Goal: Communication & Community: Answer question/provide support

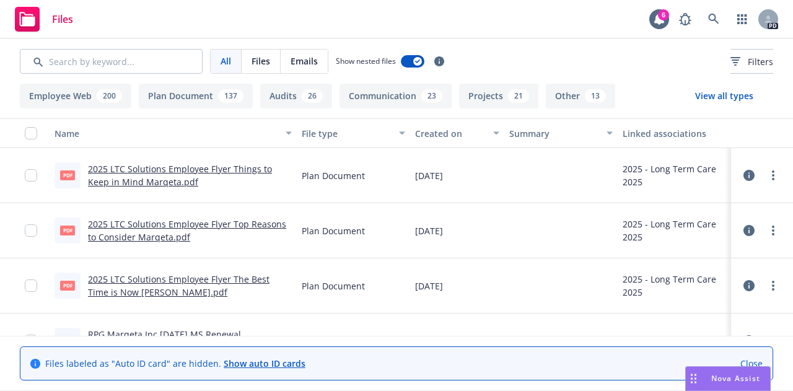
click at [761, 378] on div "Nova Assist" at bounding box center [735, 378] width 69 height 11
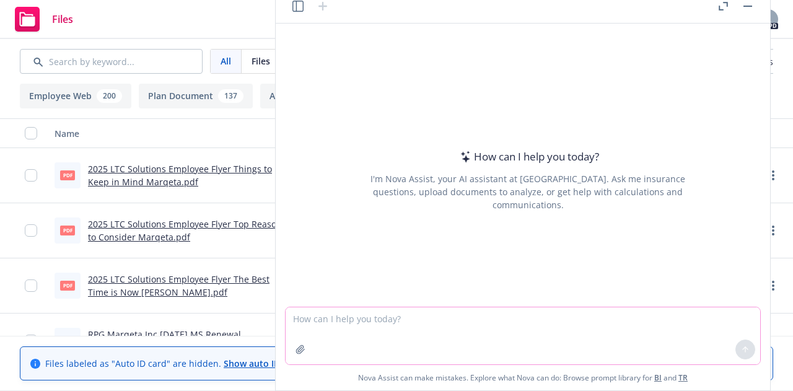
click at [402, 323] on textarea at bounding box center [522, 335] width 474 height 57
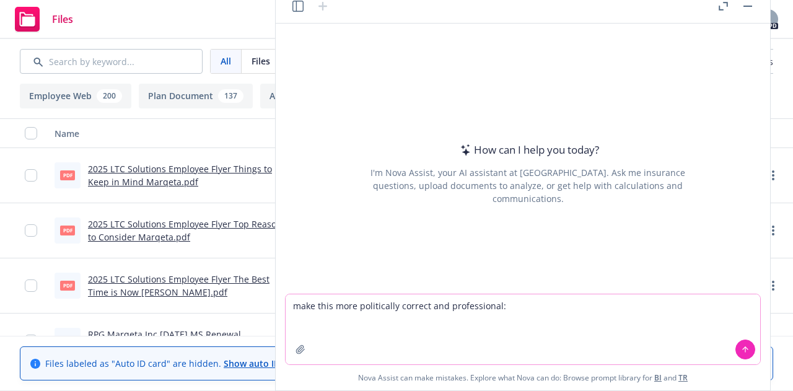
paste textarea "Thanks for your patience—you are correct. Our legal team sent a different draft…"
type textarea "make this more politically correct and professional: Thanks for your patience—y…"
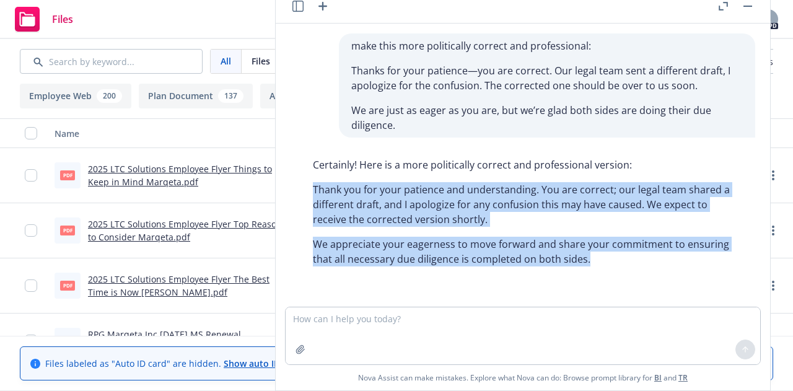
drag, startPoint x: 313, startPoint y: 185, endPoint x: 591, endPoint y: 258, distance: 286.7
click at [591, 258] on div "Certainly! Here is a more politically correct and professional version: Thank y…" at bounding box center [527, 211] width 454 height 119
copy div "Thank you for your patience and understanding. You are correct; our legal team …"
click at [426, 258] on p "We appreciate your eagerness to move forward and share your commitment to ensur…" at bounding box center [528, 252] width 430 height 30
